Goal: Information Seeking & Learning: Learn about a topic

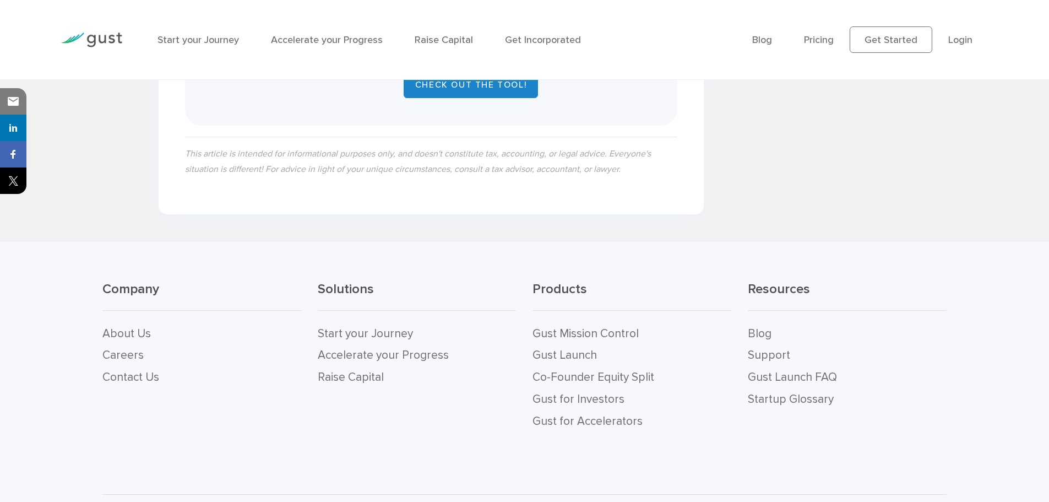
scroll to position [2120, 0]
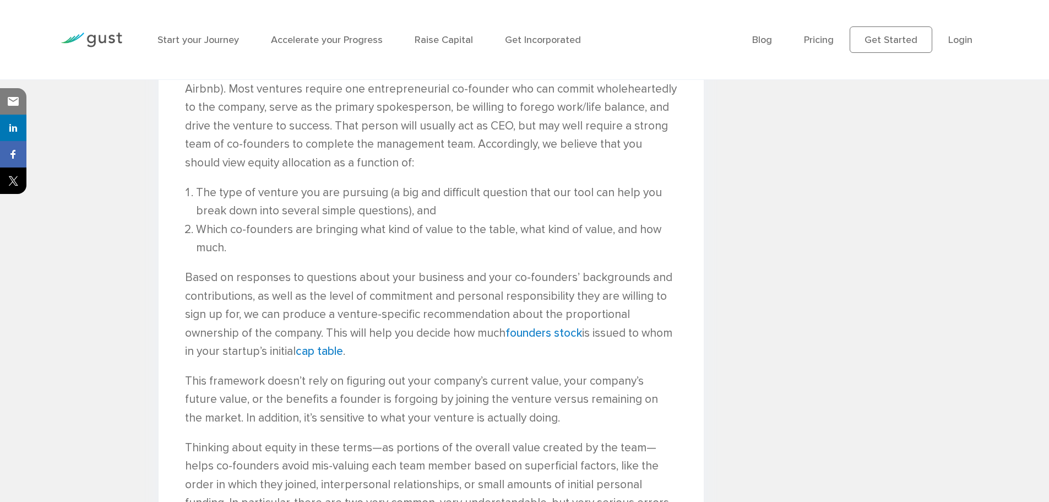
scroll to position [1322, 0]
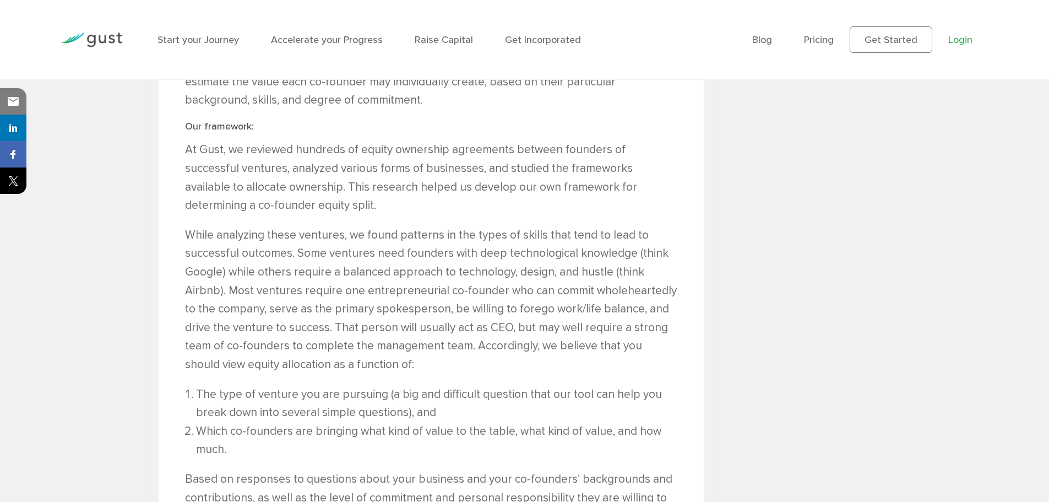
click at [966, 36] on link "Login" at bounding box center [961, 40] width 24 height 12
